Goal: Information Seeking & Learning: Understand process/instructions

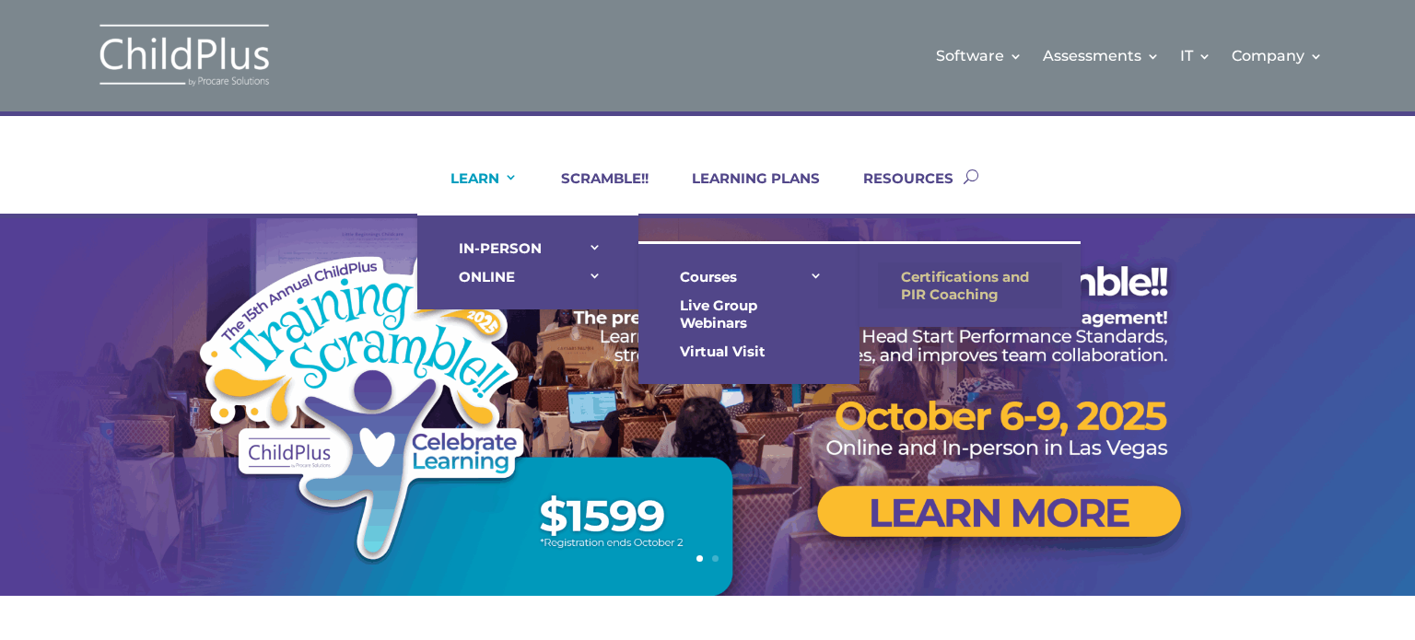
click at [971, 280] on link "Certifications and PIR Coaching" at bounding box center [970, 286] width 184 height 46
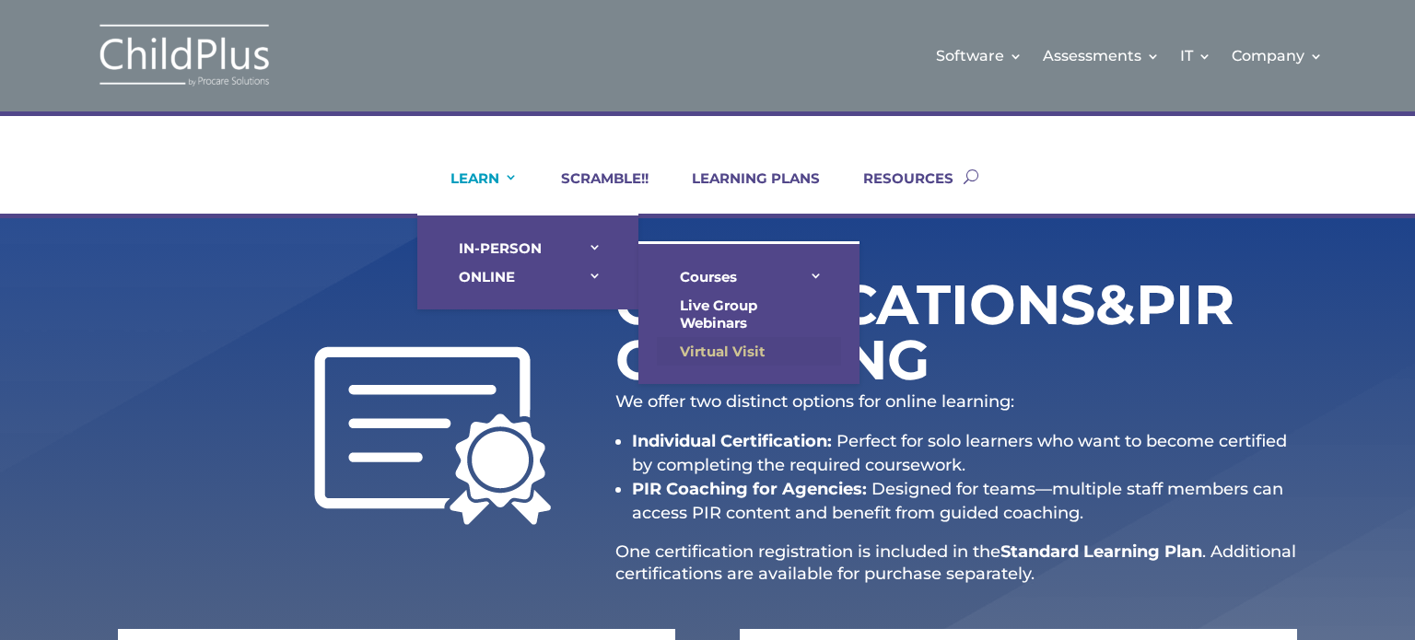
click at [740, 345] on link "Virtual Visit" at bounding box center [749, 351] width 184 height 29
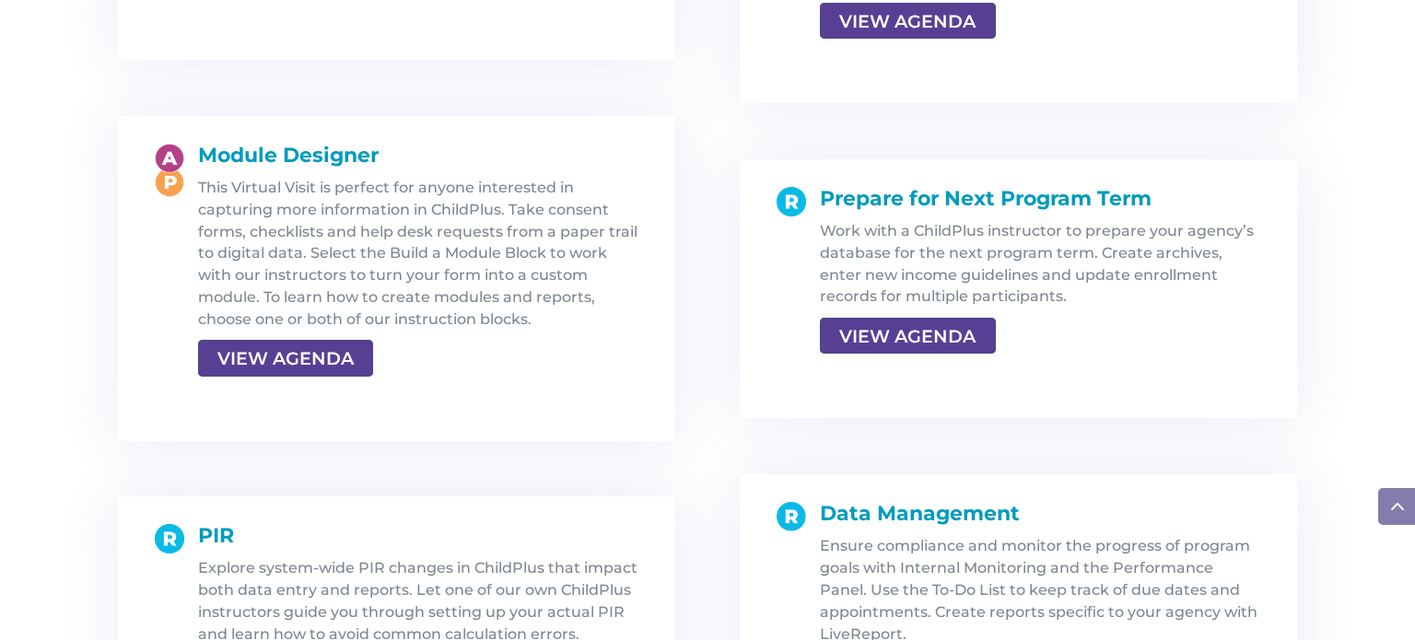
scroll to position [3272, 0]
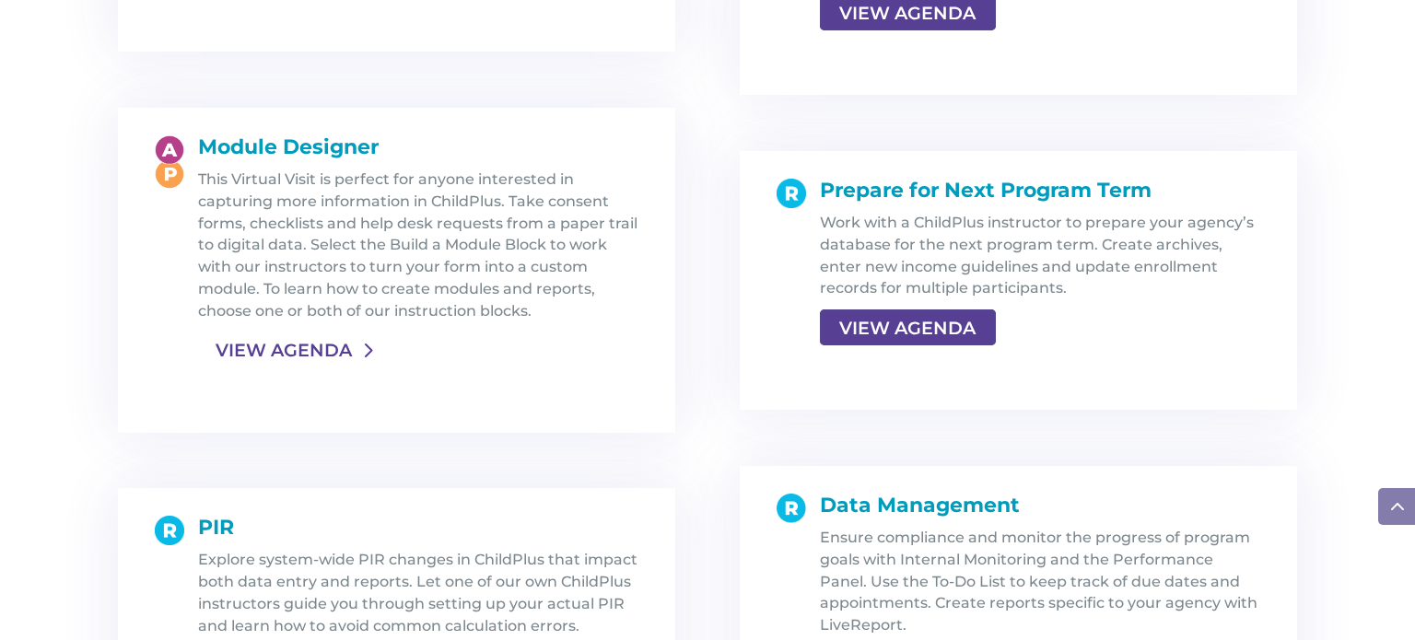
click at [308, 354] on link "VIEW AGENDA" at bounding box center [283, 350] width 171 height 33
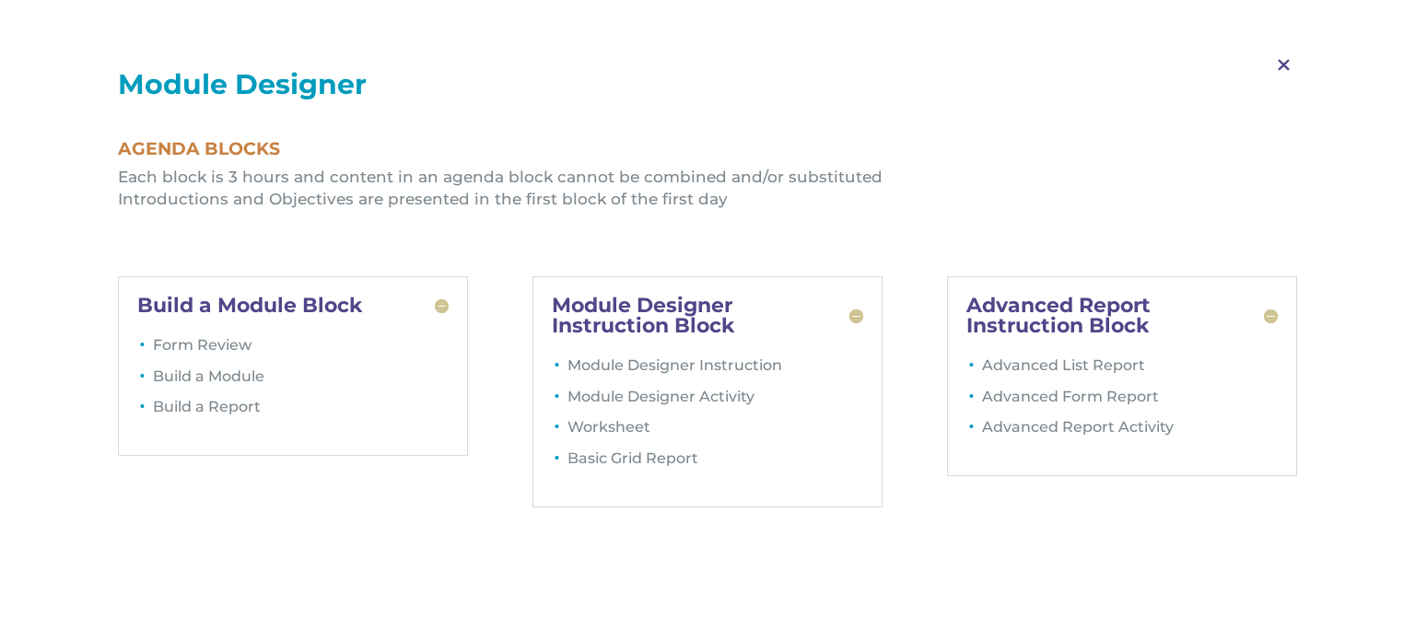
click at [1279, 64] on span "M" at bounding box center [1284, 65] width 54 height 53
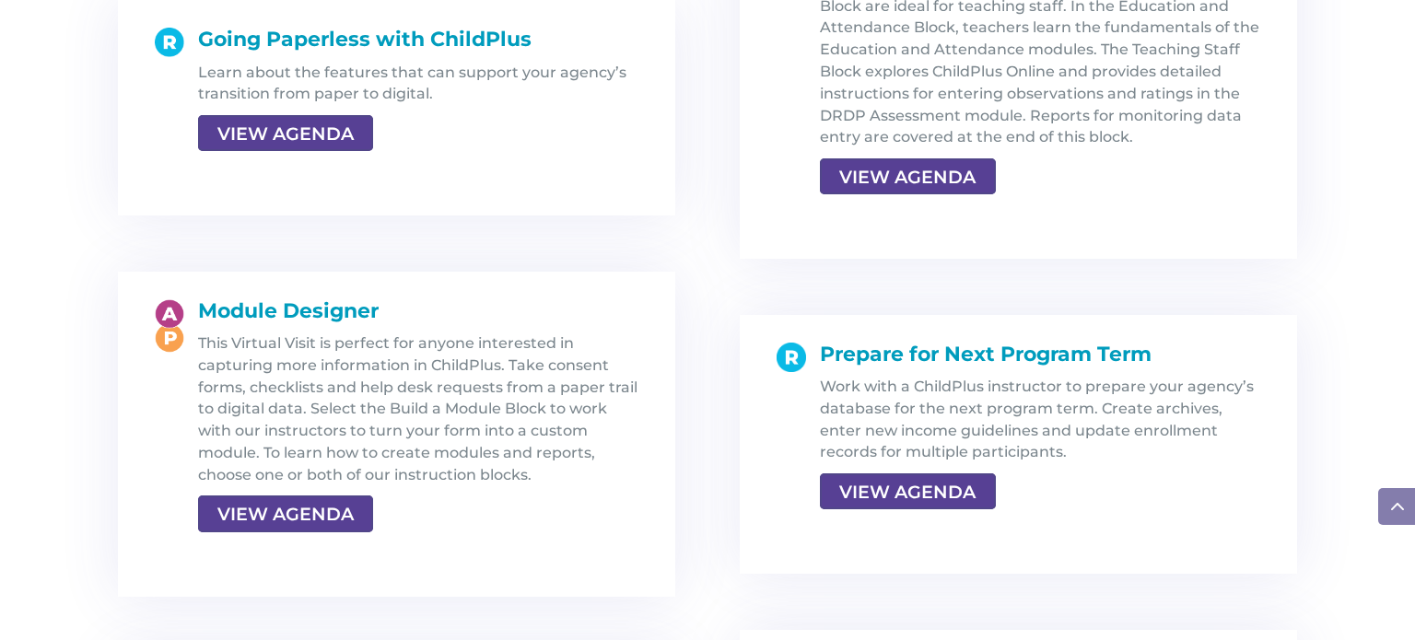
scroll to position [3113, 0]
